Goal: Task Accomplishment & Management: Manage account settings

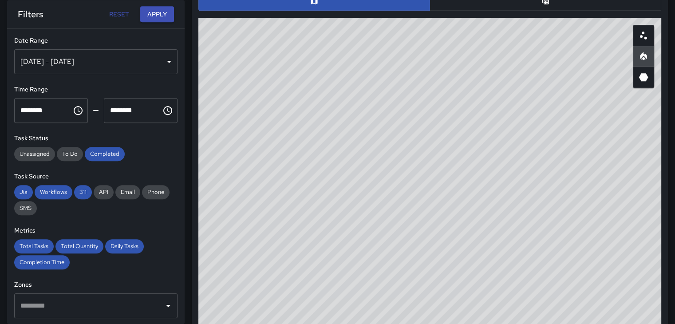
click at [161, 62] on div "[DATE] - [DATE]" at bounding box center [95, 61] width 163 height 25
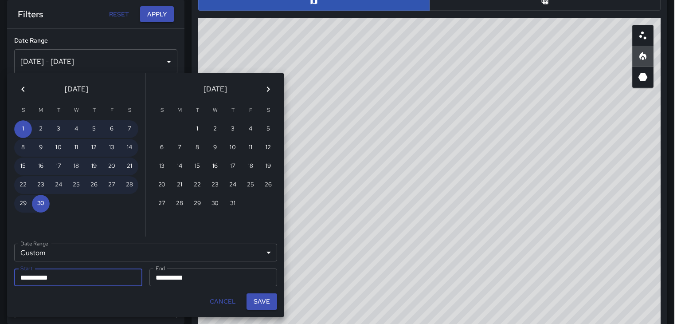
click at [25, 89] on icon "Previous month" at bounding box center [23, 89] width 11 height 11
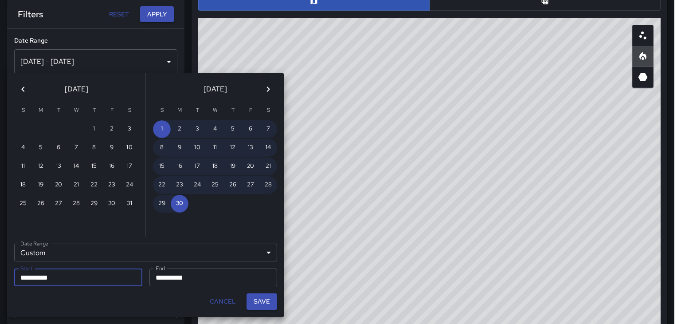
click at [25, 89] on icon "Previous month" at bounding box center [23, 89] width 11 height 11
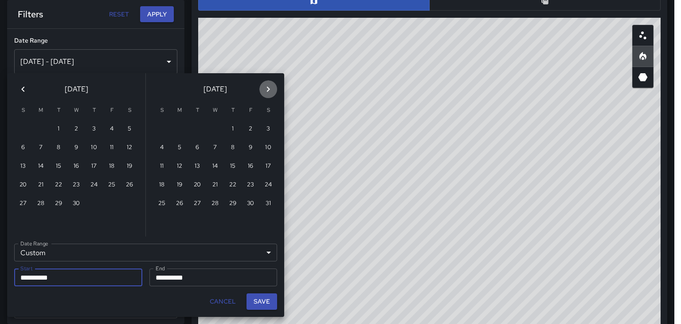
click at [263, 84] on icon "Next month" at bounding box center [268, 89] width 11 height 11
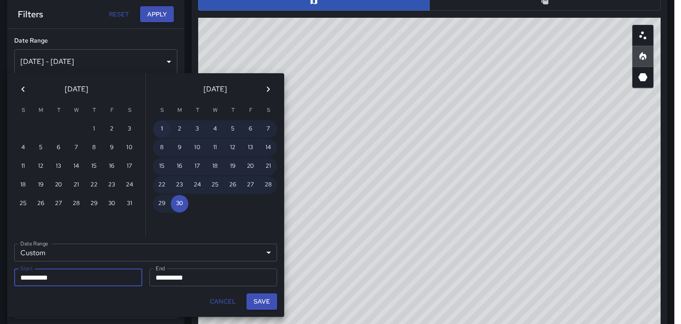
click at [165, 127] on button "1" at bounding box center [162, 129] width 18 height 18
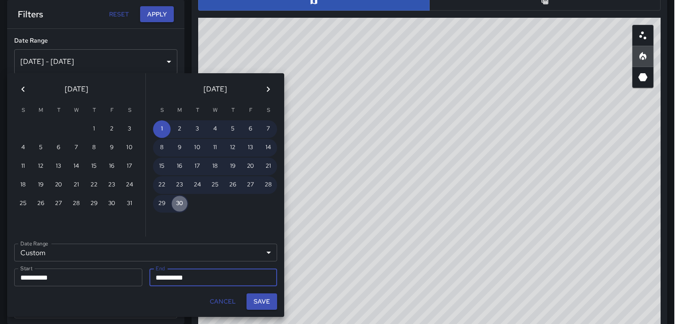
click at [182, 208] on button "30" at bounding box center [180, 204] width 18 height 18
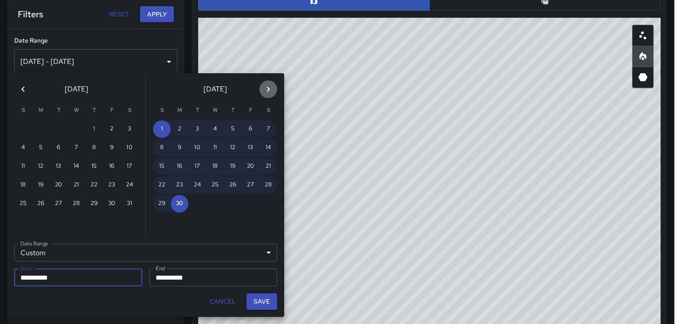
click at [266, 88] on icon "Next month" at bounding box center [268, 89] width 11 height 11
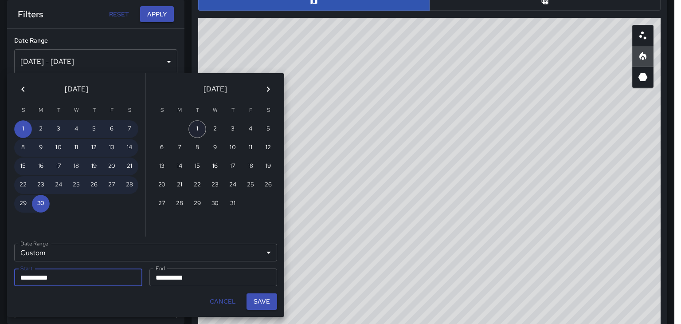
click at [198, 130] on button "1" at bounding box center [198, 129] width 18 height 18
type input "**********"
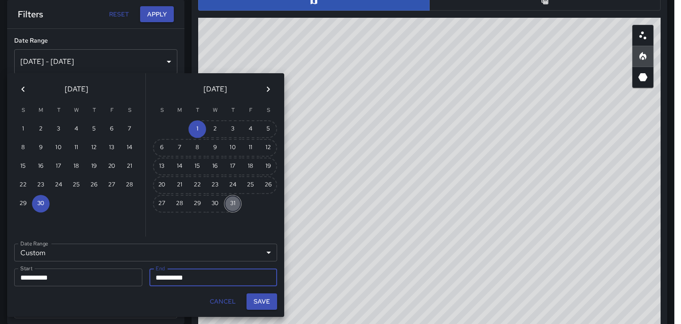
click at [232, 200] on button "31" at bounding box center [233, 204] width 18 height 18
type input "**********"
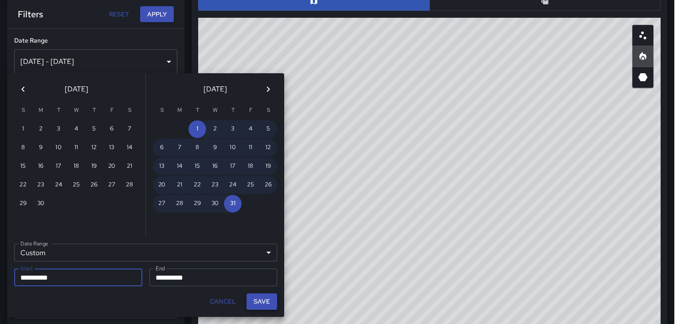
click at [258, 300] on button "Save" at bounding box center [262, 301] width 31 height 16
type input "**********"
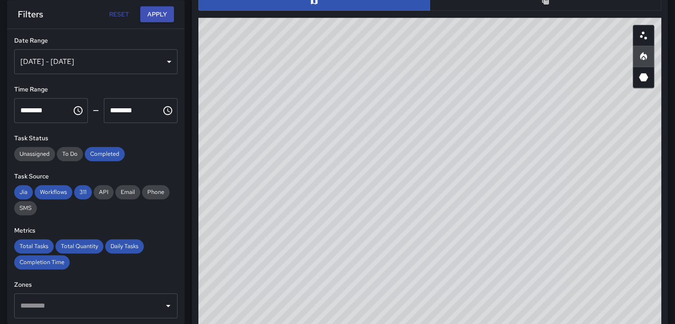
scroll to position [7, 7]
click at [158, 13] on button "Apply" at bounding box center [157, 14] width 34 height 16
drag, startPoint x: 451, startPoint y: 163, endPoint x: 481, endPoint y: 80, distance: 88.4
click at [481, 82] on div "© Mapbox © OpenStreetMap Improve this map" at bounding box center [429, 195] width 463 height 355
